Goal: Check status: Check status

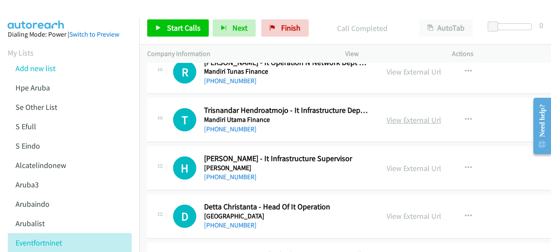
scroll to position [6055, 0]
click at [397, 114] on link "View External Url" at bounding box center [413, 119] width 55 height 10
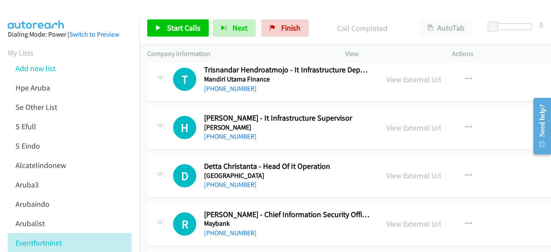
scroll to position [6098, 0]
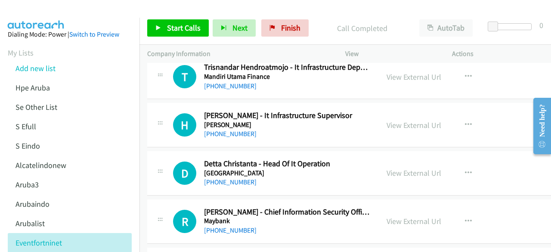
click at [393, 119] on div "View External Url" at bounding box center [413, 125] width 55 height 12
click at [396, 120] on link "View External Url" at bounding box center [413, 125] width 55 height 10
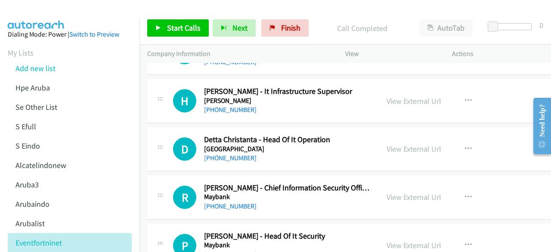
scroll to position [6123, 0]
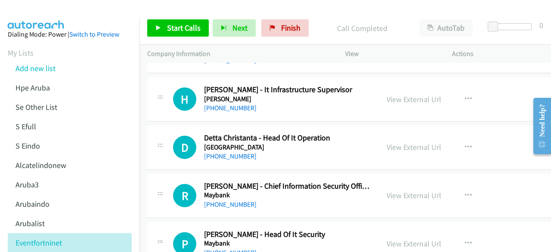
click at [385, 133] on div "View External Url View External Url Schedule/Manage Callback Start Calls Here R…" at bounding box center [440, 147] width 123 height 28
click at [388, 142] on link "View External Url" at bounding box center [413, 147] width 55 height 10
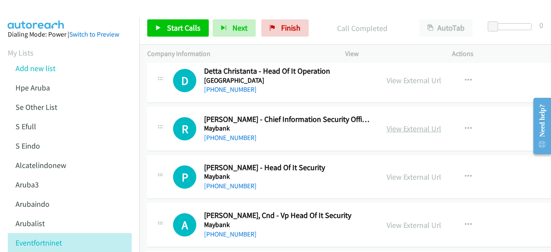
scroll to position [6190, 0]
click at [407, 123] on link "View External Url" at bounding box center [413, 128] width 55 height 10
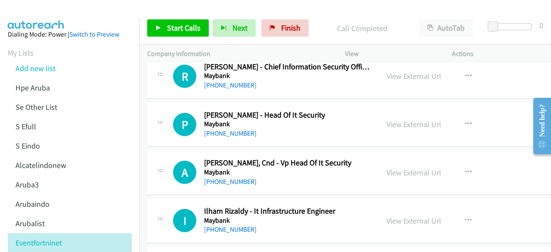
scroll to position [6243, 0]
click at [398, 119] on link "View External Url" at bounding box center [413, 124] width 55 height 10
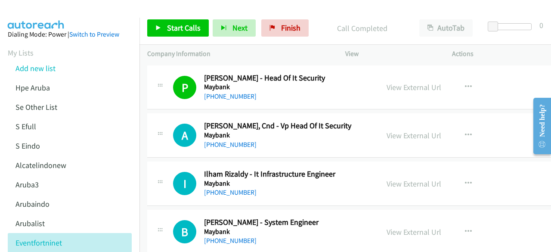
scroll to position [6285, 0]
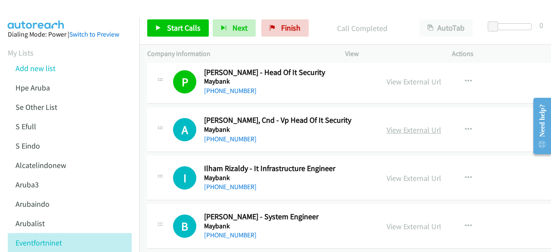
click at [393, 125] on link "View External Url" at bounding box center [413, 130] width 55 height 10
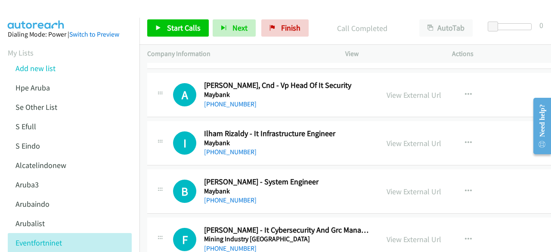
scroll to position [6320, 0]
click at [388, 138] on link "View External Url" at bounding box center [413, 143] width 55 height 10
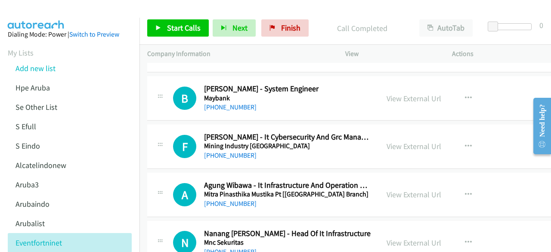
scroll to position [6413, 0]
click at [395, 140] on div "View External Url" at bounding box center [413, 146] width 55 height 12
click at [395, 141] on link "View External Url" at bounding box center [413, 146] width 55 height 10
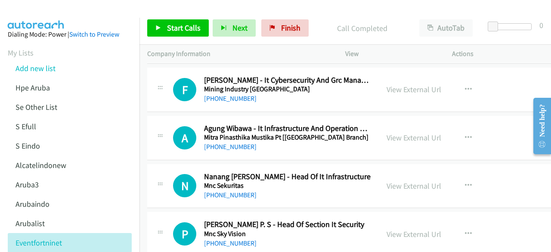
scroll to position [6470, 0]
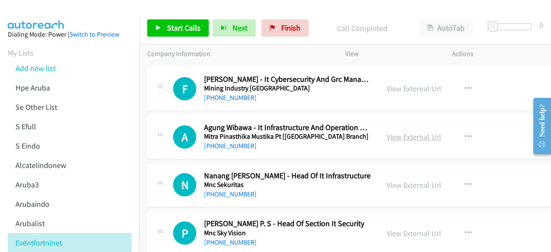
click at [386, 132] on link "View External Url" at bounding box center [413, 137] width 55 height 10
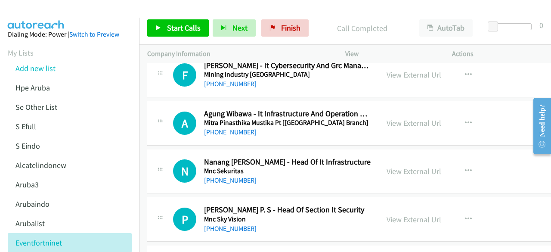
scroll to position [6486, 0]
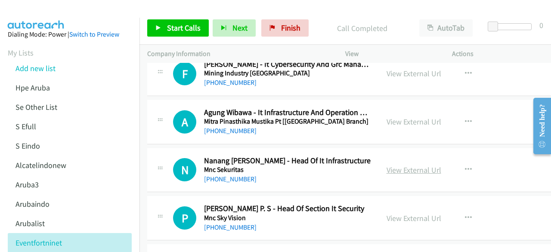
click at [409, 165] on link "View External Url" at bounding box center [413, 170] width 55 height 10
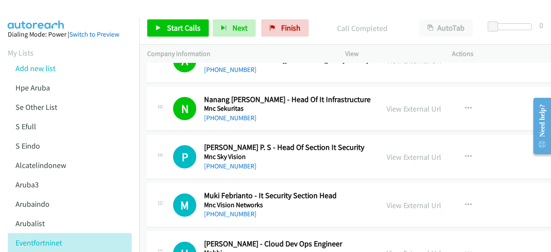
scroll to position [6547, 0]
click at [386, 151] on link "View External Url" at bounding box center [413, 156] width 55 height 10
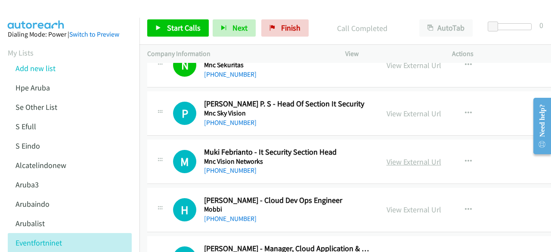
click at [390, 157] on link "View External Url" at bounding box center [413, 162] width 55 height 10
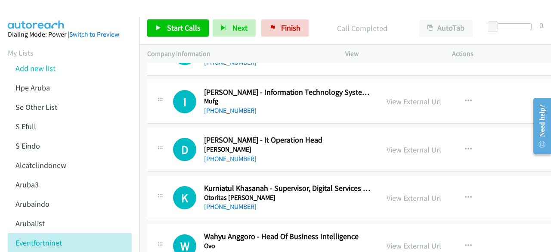
scroll to position [6796, 0]
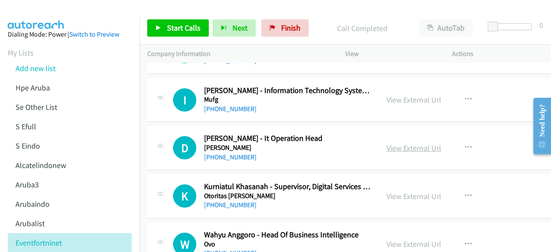
click at [391, 143] on link "View External Url" at bounding box center [413, 148] width 55 height 10
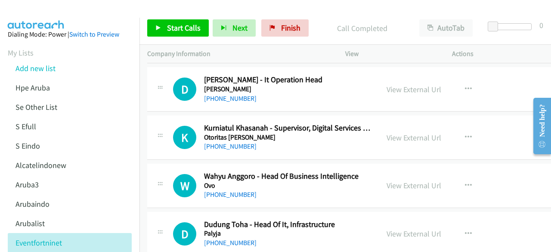
scroll to position [6855, 0]
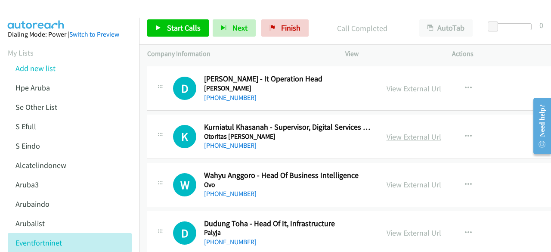
click at [386, 132] on link "View External Url" at bounding box center [413, 137] width 55 height 10
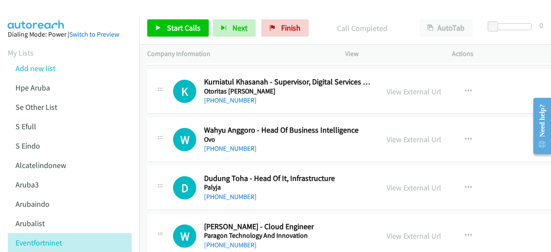
scroll to position [6901, 0]
click at [386, 134] on link "View External Url" at bounding box center [413, 139] width 55 height 10
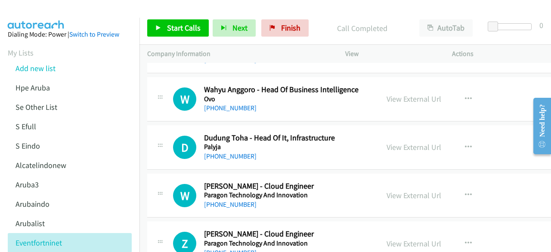
scroll to position [6942, 0]
click at [410, 142] on link "View External Url" at bounding box center [413, 147] width 55 height 10
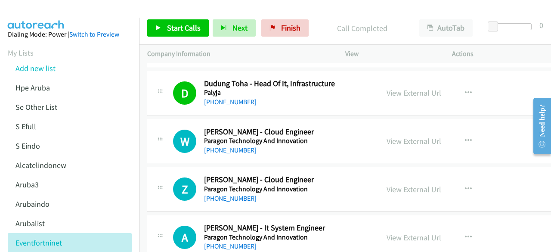
scroll to position [6997, 0]
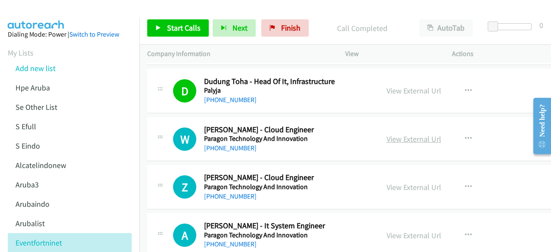
click at [390, 134] on link "View External Url" at bounding box center [413, 139] width 55 height 10
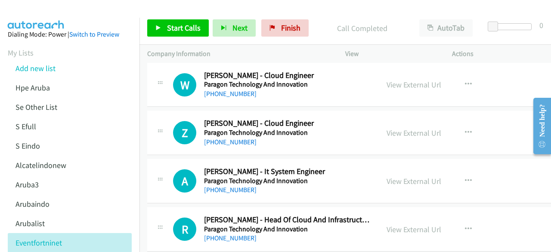
scroll to position [7053, 0]
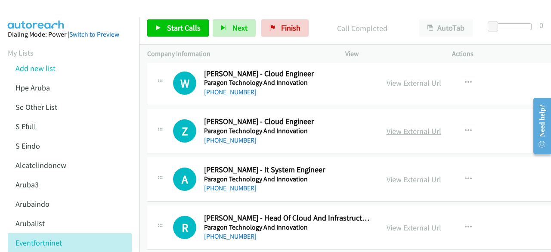
click at [388, 126] on link "View External Url" at bounding box center [413, 131] width 55 height 10
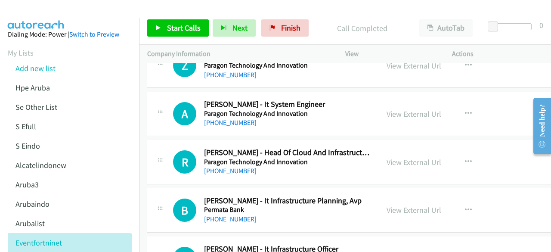
scroll to position [7125, 0]
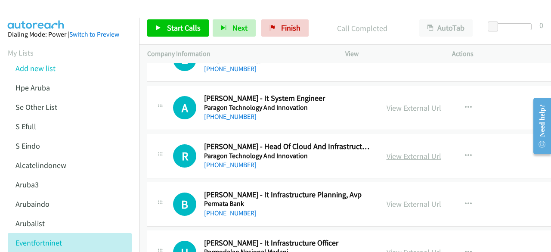
click at [406, 151] on link "View External Url" at bounding box center [413, 156] width 55 height 10
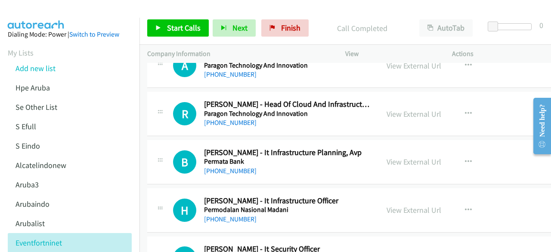
scroll to position [7169, 0]
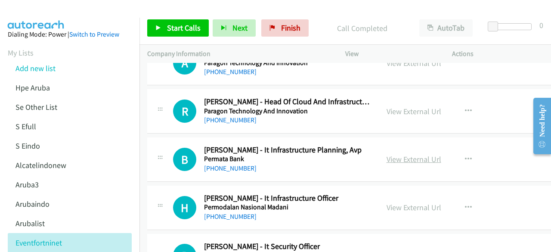
click at [391, 154] on link "View External Url" at bounding box center [413, 159] width 55 height 10
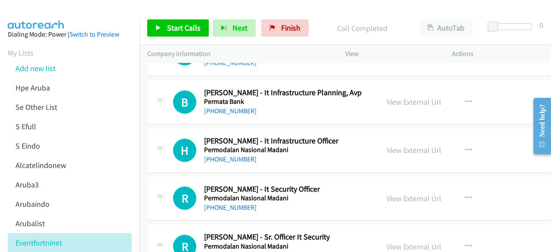
scroll to position [7229, 0]
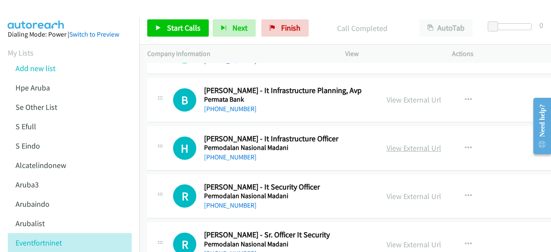
click at [386, 143] on link "View External Url" at bounding box center [413, 148] width 55 height 10
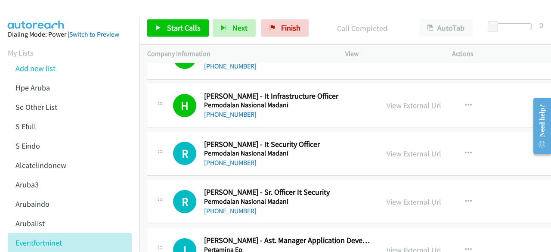
scroll to position [7272, 0]
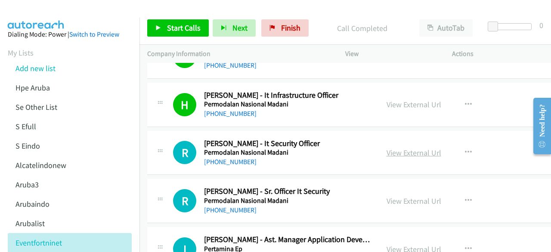
click at [388, 148] on link "View External Url" at bounding box center [413, 153] width 55 height 10
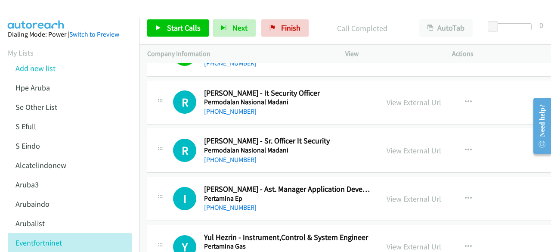
scroll to position [7323, 0]
click at [397, 145] on link "View External Url" at bounding box center [413, 150] width 55 height 10
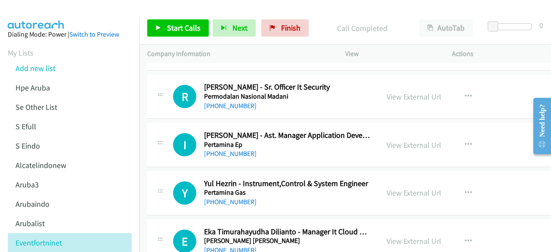
scroll to position [7377, 0]
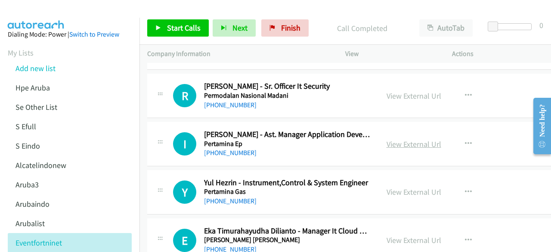
click at [386, 139] on link "View External Url" at bounding box center [413, 144] width 55 height 10
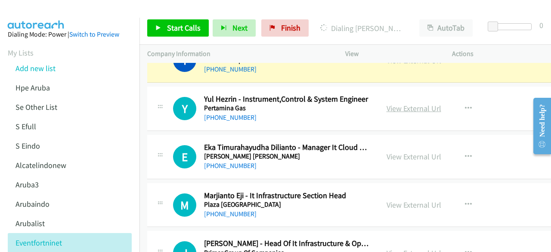
scroll to position [7462, 0]
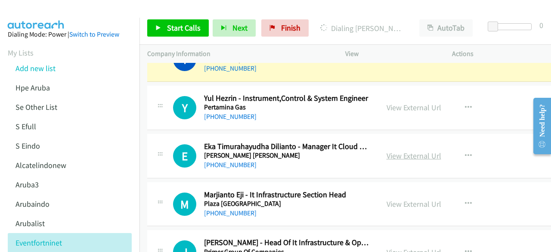
click at [386, 151] on link "View External Url" at bounding box center [413, 156] width 55 height 10
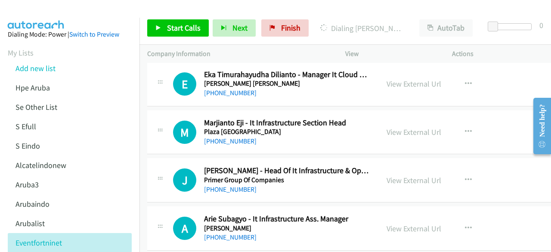
scroll to position [7534, 0]
click at [394, 126] on link "View External Url" at bounding box center [413, 131] width 55 height 10
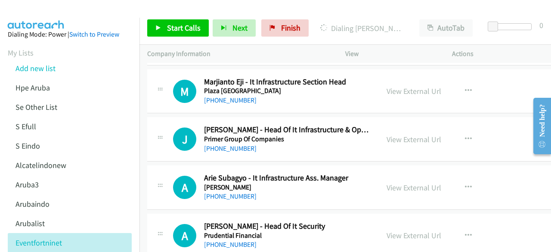
scroll to position [7588, 0]
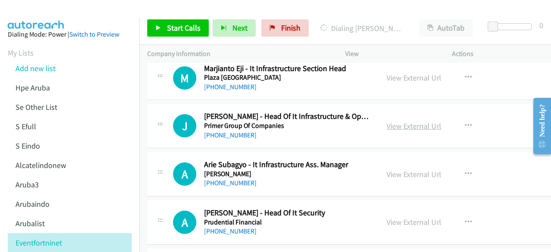
click at [386, 121] on link "View External Url" at bounding box center [413, 126] width 55 height 10
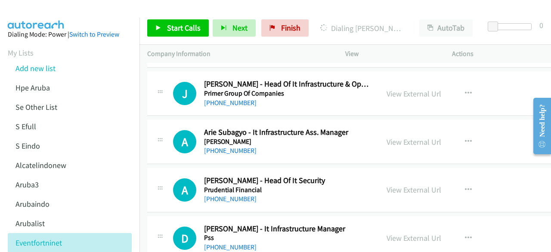
scroll to position [7625, 0]
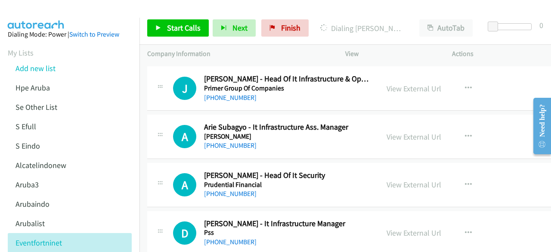
click at [395, 131] on div "View External Url" at bounding box center [413, 137] width 55 height 12
click at [395, 132] on link "View External Url" at bounding box center [413, 137] width 55 height 10
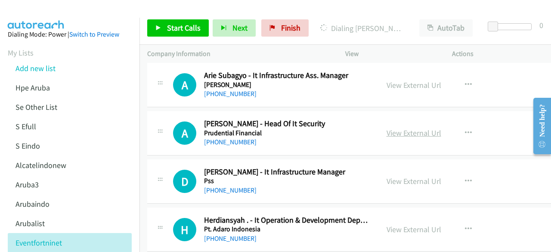
scroll to position [7678, 0]
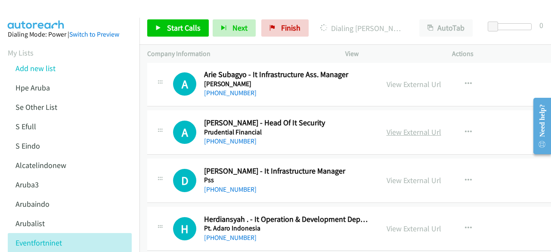
click at [397, 127] on link "View External Url" at bounding box center [413, 132] width 55 height 10
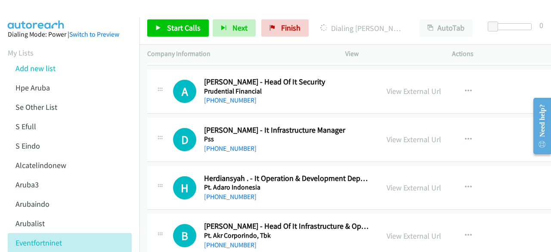
scroll to position [7720, 0]
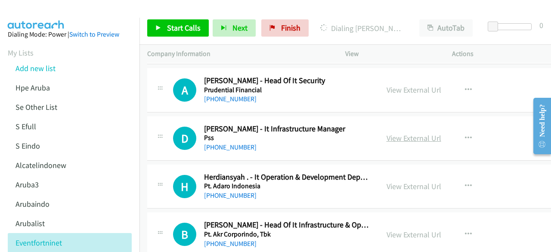
click at [389, 133] on link "View External Url" at bounding box center [413, 138] width 55 height 10
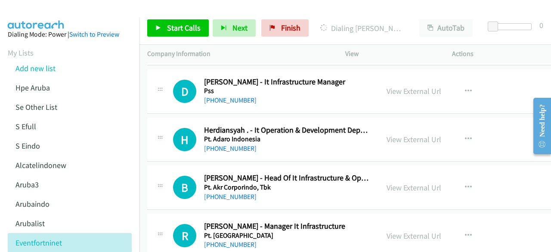
scroll to position [7767, 0]
click at [386, 134] on link "View External Url" at bounding box center [413, 139] width 55 height 10
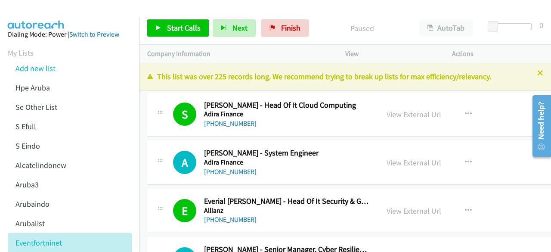
click at [168, 145] on div "A Callback Scheduled Akhmad Saefulloh - System Engineer Adira Finance Asia/Jaka…" at bounding box center [362, 162] width 431 height 44
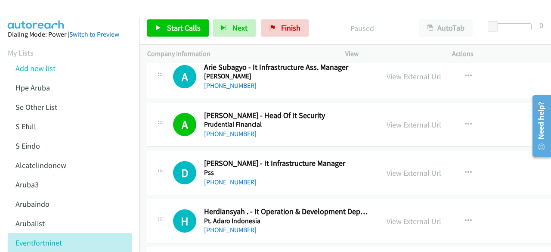
scroll to position [7686, 0]
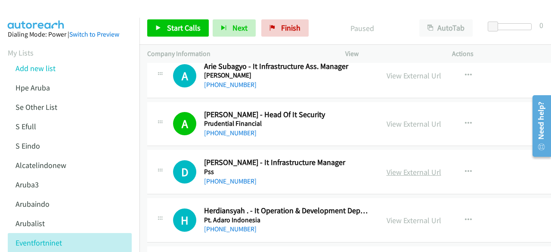
click at [402, 167] on link "View External Url" at bounding box center [413, 172] width 55 height 10
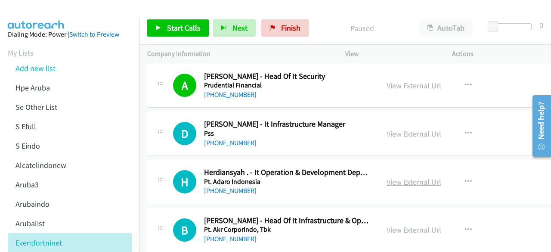
click at [388, 177] on link "View External Url" at bounding box center [413, 182] width 55 height 10
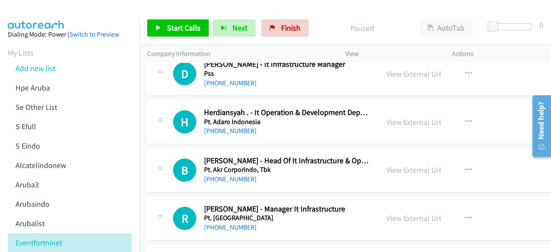
scroll to position [7786, 0]
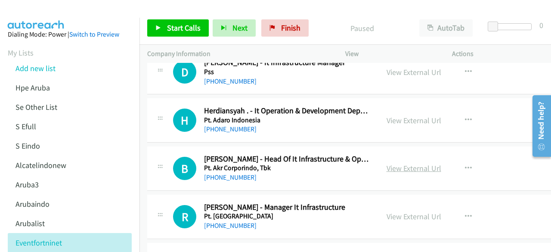
click at [393, 163] on link "View External Url" at bounding box center [413, 168] width 55 height 10
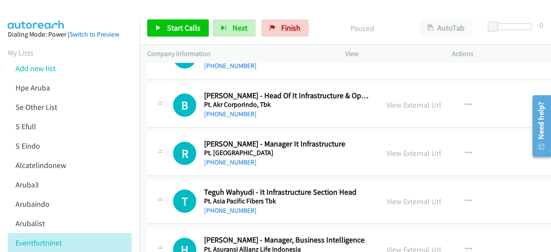
scroll to position [7850, 0]
click at [391, 148] on link "View External Url" at bounding box center [413, 153] width 55 height 10
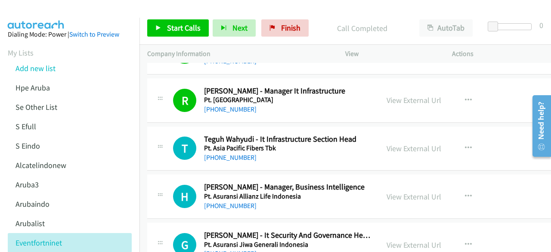
scroll to position [7903, 0]
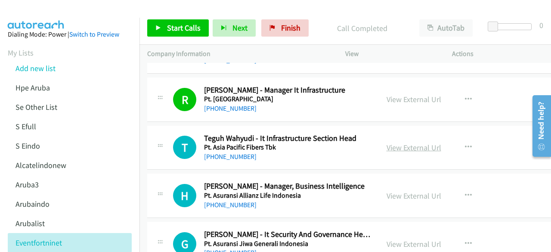
click at [393, 142] on link "View External Url" at bounding box center [413, 147] width 55 height 10
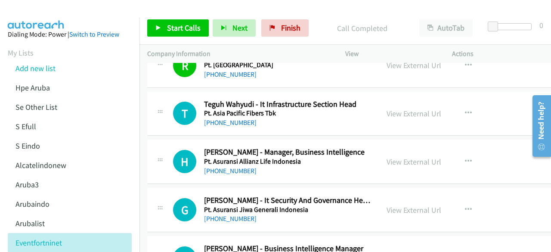
scroll to position [7941, 0]
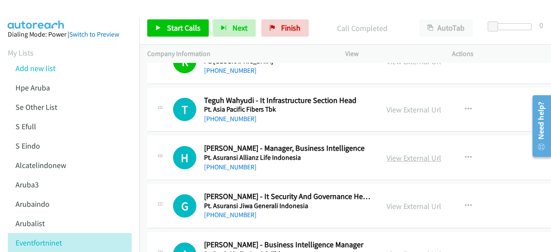
click at [386, 153] on link "View External Url" at bounding box center [413, 158] width 55 height 10
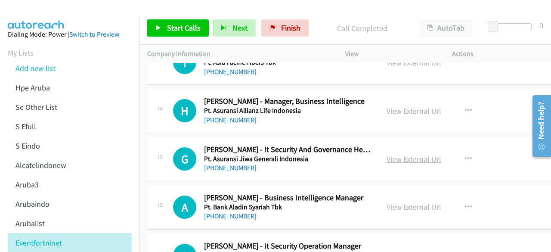
scroll to position [7988, 0]
click at [386, 154] on link "View External Url" at bounding box center [413, 159] width 55 height 10
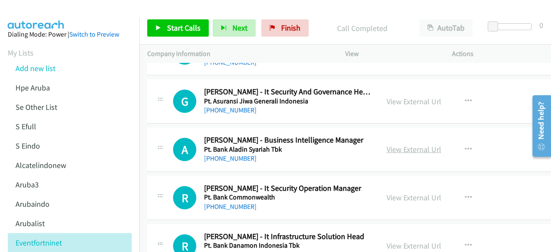
click at [388, 144] on link "View External Url" at bounding box center [413, 149] width 55 height 10
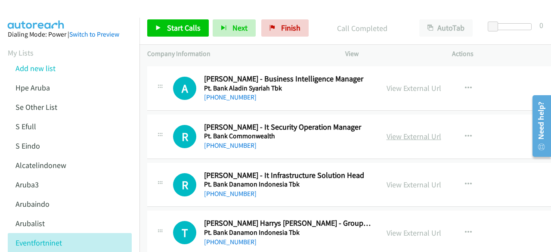
click at [391, 131] on link "View External Url" at bounding box center [413, 136] width 55 height 10
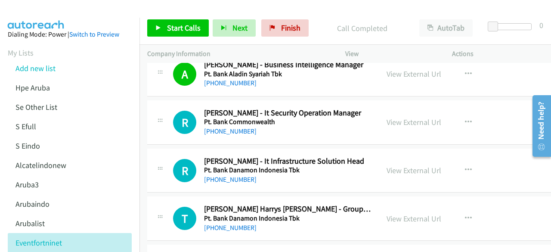
scroll to position [8121, 0]
click at [386, 165] on link "View External Url" at bounding box center [413, 170] width 55 height 10
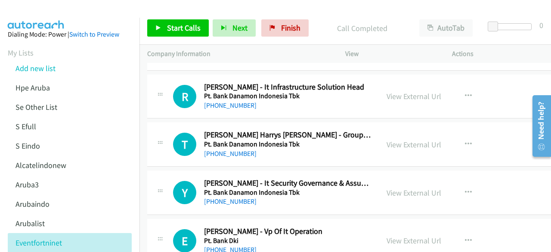
scroll to position [8195, 0]
click at [387, 139] on link "View External Url" at bounding box center [413, 144] width 55 height 10
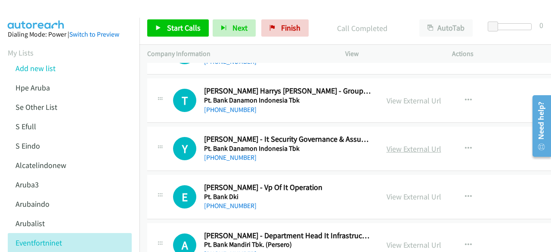
scroll to position [8239, 0]
click at [392, 143] on link "View External Url" at bounding box center [413, 148] width 55 height 10
click at [394, 191] on link "View External Url" at bounding box center [413, 196] width 55 height 10
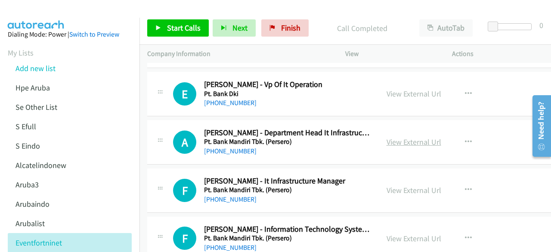
click at [391, 137] on link "View External Url" at bounding box center [413, 142] width 55 height 10
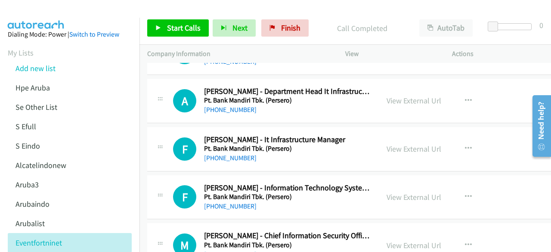
scroll to position [8383, 0]
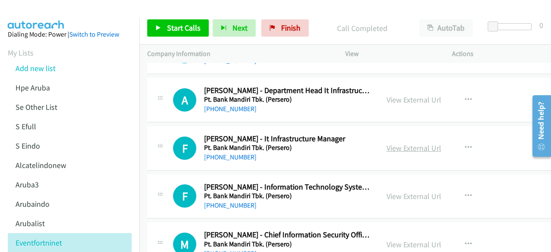
click at [395, 143] on link "View External Url" at bounding box center [413, 148] width 55 height 10
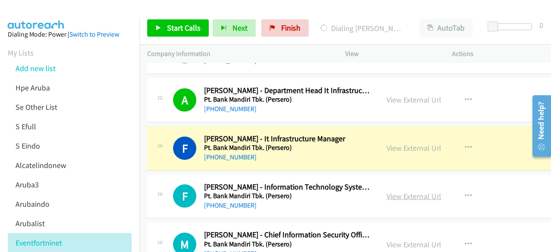
click at [391, 191] on link "View External Url" at bounding box center [413, 196] width 55 height 10
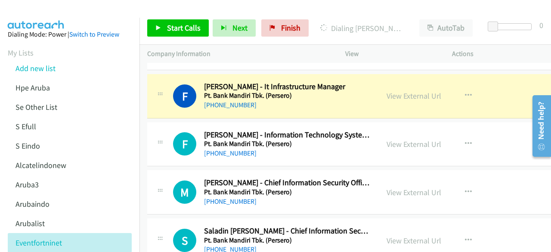
scroll to position [8436, 0]
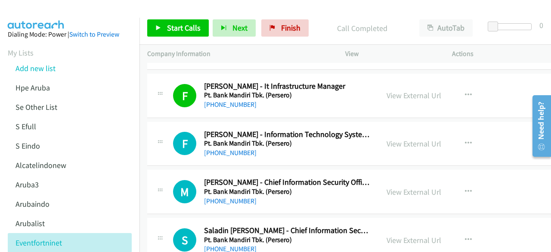
click at [153, 177] on div "M Callback Scheduled Muhammad Iqbal - Chief Information Security Officer Pt. Ba…" at bounding box center [262, 191] width 231 height 28
click at [386, 187] on link "View External Url" at bounding box center [413, 192] width 55 height 10
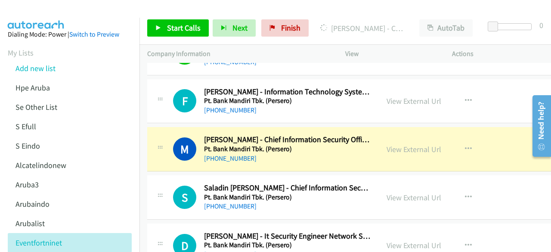
scroll to position [8479, 0]
click at [386, 192] on link "View External Url" at bounding box center [413, 197] width 55 height 10
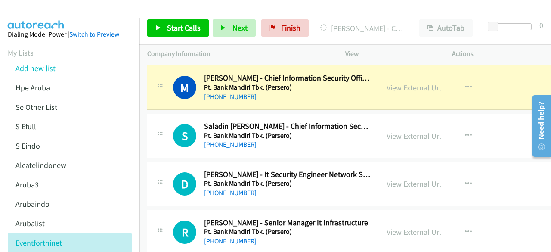
scroll to position [8541, 0]
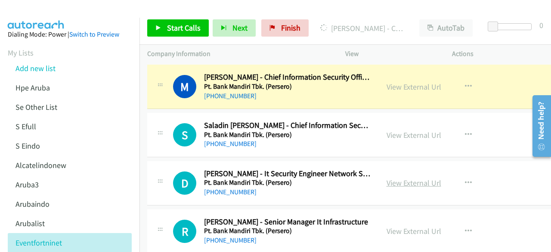
click at [386, 178] on link "View External Url" at bounding box center [413, 183] width 55 height 10
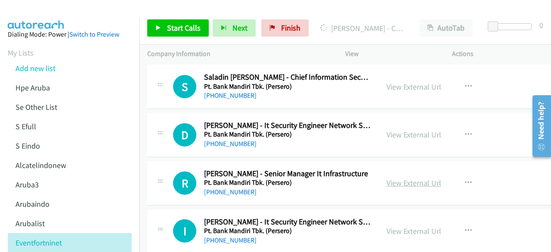
click at [394, 178] on link "View External Url" at bounding box center [413, 183] width 55 height 10
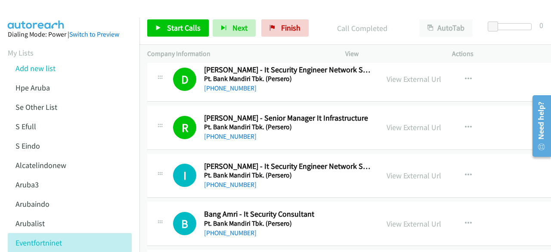
scroll to position [8645, 0]
click at [386, 170] on link "View External Url" at bounding box center [413, 175] width 55 height 10
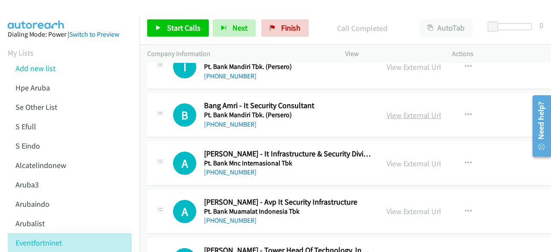
scroll to position [8754, 0]
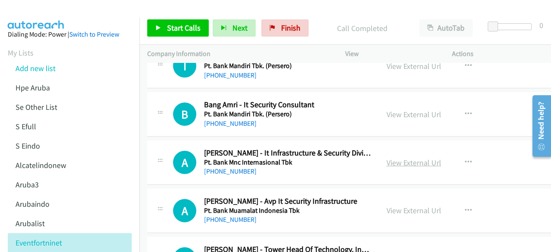
click at [386, 157] on link "View External Url" at bounding box center [413, 162] width 55 height 10
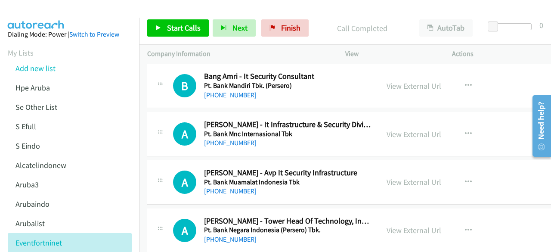
scroll to position [8783, 0]
click at [386, 176] on link "View External Url" at bounding box center [413, 181] width 55 height 10
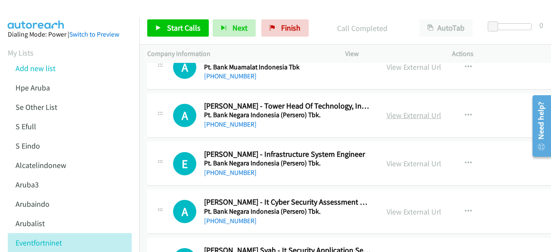
scroll to position [8899, 0]
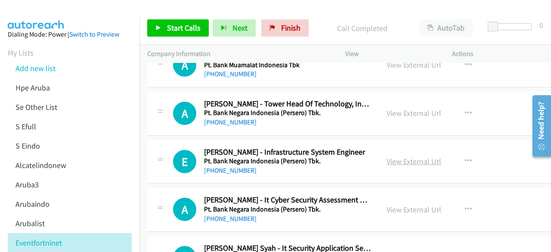
click at [390, 156] on link "View External Url" at bounding box center [413, 161] width 55 height 10
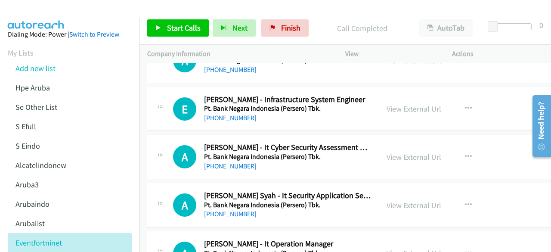
scroll to position [8958, 0]
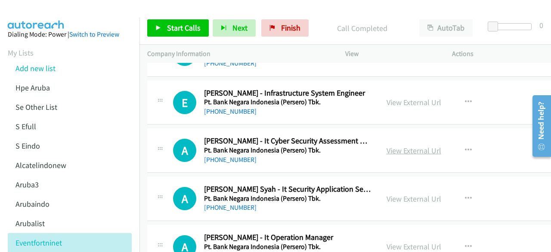
click at [386, 145] on link "View External Url" at bounding box center [413, 150] width 55 height 10
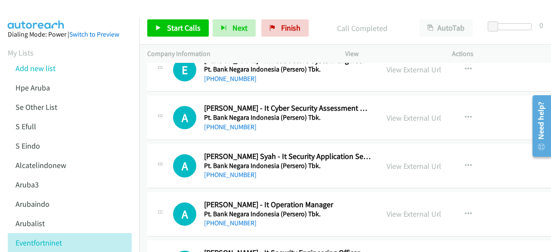
scroll to position [8996, 0]
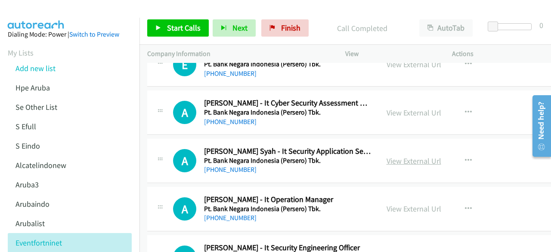
click at [394, 156] on link "View External Url" at bounding box center [413, 161] width 55 height 10
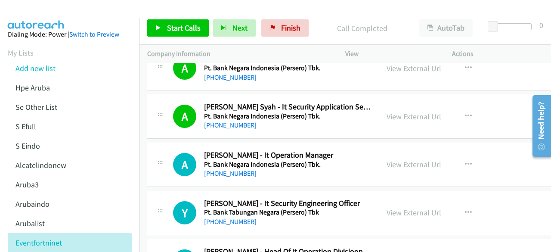
scroll to position [9045, 0]
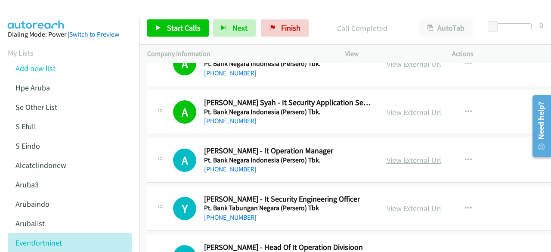
click at [390, 155] on link "View External Url" at bounding box center [413, 160] width 55 height 10
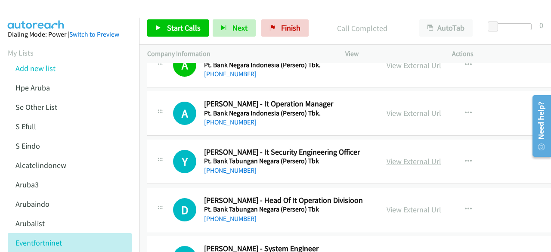
scroll to position [9092, 0]
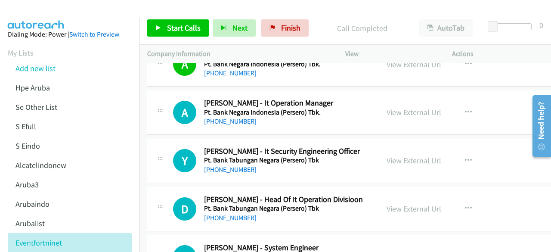
click at [387, 155] on link "View External Url" at bounding box center [413, 160] width 55 height 10
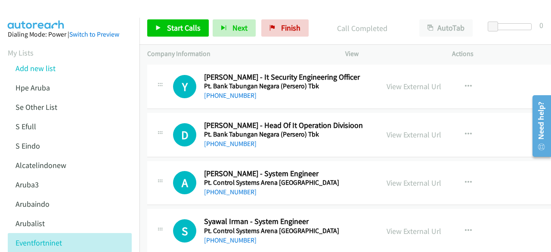
scroll to position [9167, 0]
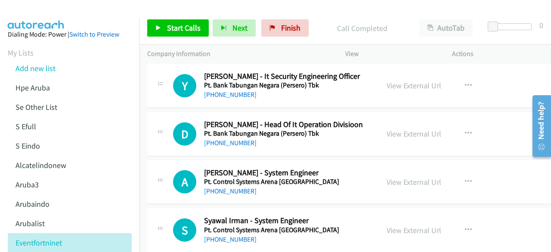
click at [386, 120] on div "View External Url View External Url Schedule/Manage Callback Start Calls Here R…" at bounding box center [440, 134] width 123 height 28
click at [388, 129] on link "View External Url" at bounding box center [413, 134] width 55 height 10
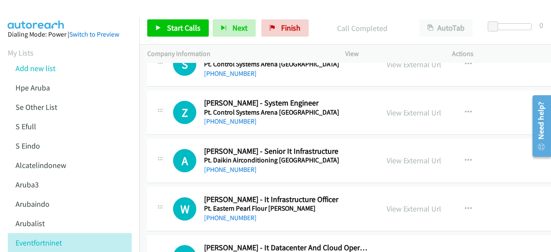
scroll to position [9334, 0]
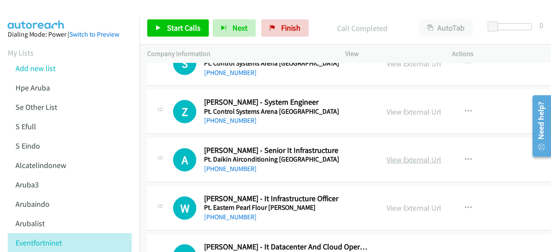
click at [394, 154] on link "View External Url" at bounding box center [413, 159] width 55 height 10
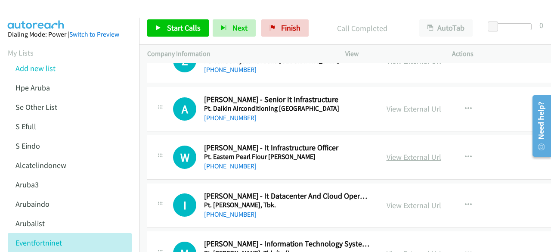
scroll to position [9385, 0]
click at [386, 151] on div "View External Url" at bounding box center [413, 157] width 55 height 12
click at [386, 151] on link "View External Url" at bounding box center [413, 156] width 55 height 10
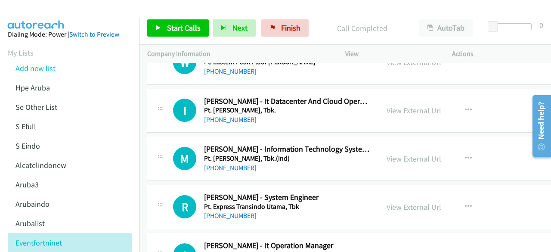
scroll to position [9489, 0]
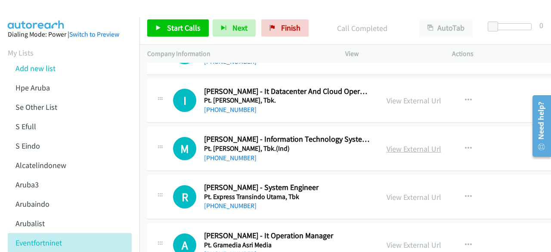
click at [386, 144] on link "View External Url" at bounding box center [413, 149] width 55 height 10
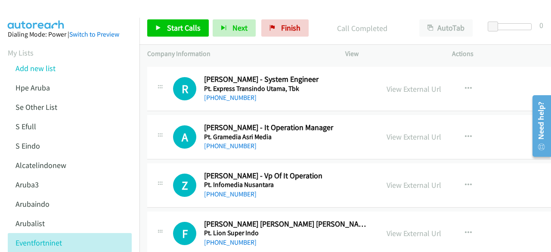
scroll to position [9598, 0]
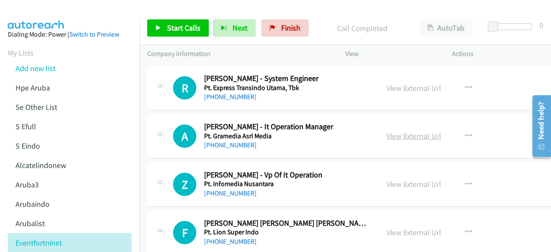
click at [386, 131] on link "View External Url" at bounding box center [413, 136] width 55 height 10
click at [387, 179] on link "View External Url" at bounding box center [413, 184] width 55 height 10
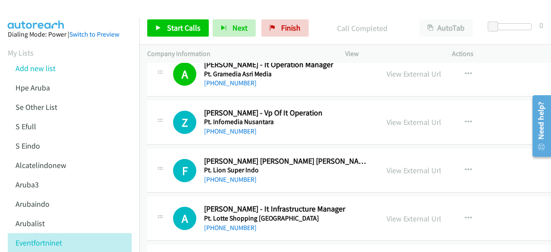
scroll to position [9666, 0]
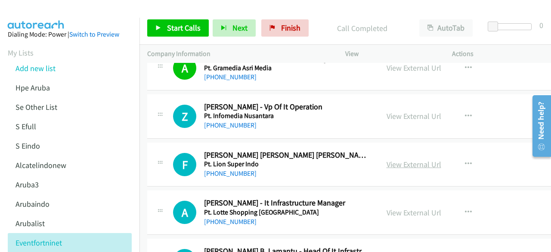
click at [396, 159] on link "View External Url" at bounding box center [413, 164] width 55 height 10
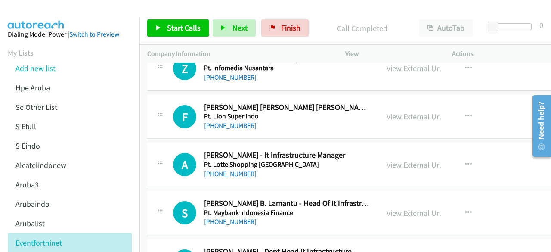
scroll to position [9718, 0]
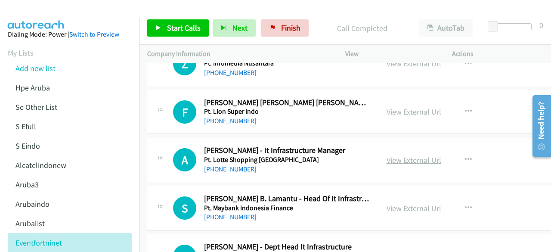
click at [399, 155] on link "View External Url" at bounding box center [413, 160] width 55 height 10
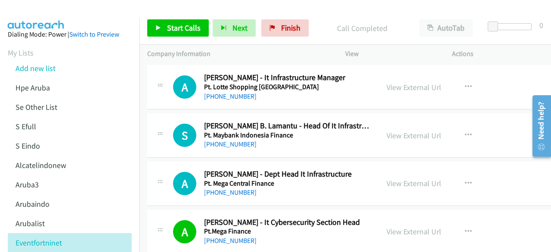
scroll to position [9791, 0]
click at [386, 130] on link "View External Url" at bounding box center [413, 135] width 55 height 10
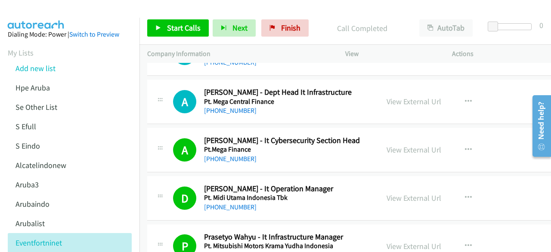
scroll to position [9874, 0]
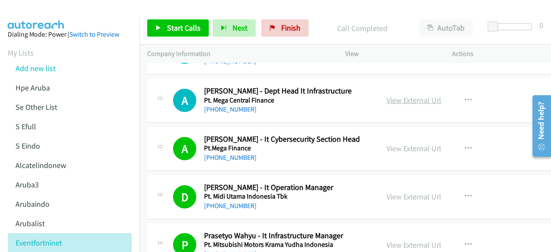
click at [386, 95] on link "View External Url" at bounding box center [413, 100] width 55 height 10
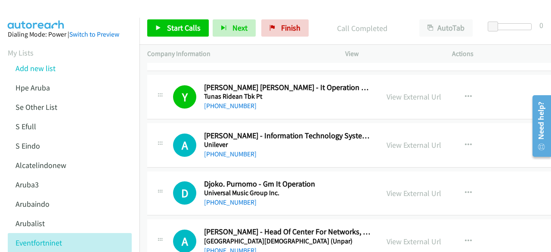
scroll to position [15626, 0]
